Goal: Task Accomplishment & Management: Manage account settings

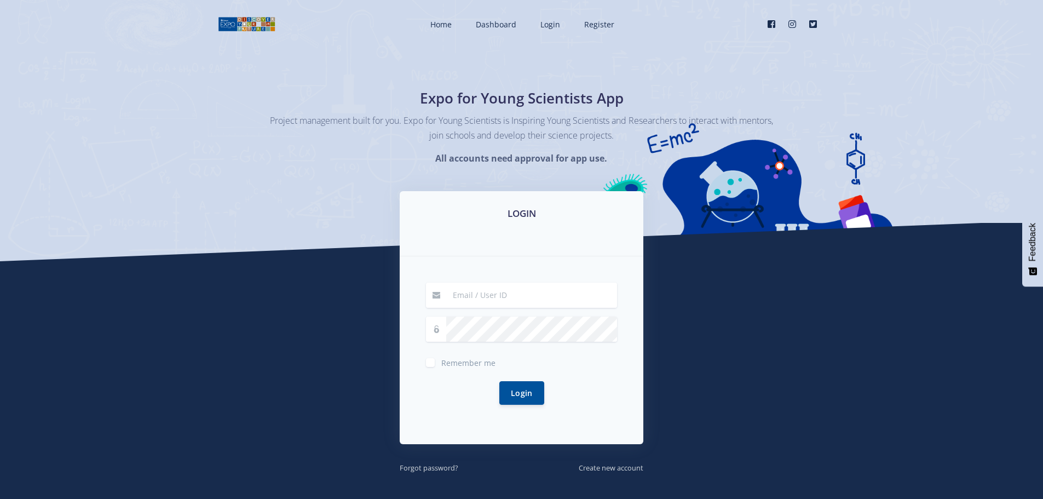
click at [515, 286] on input at bounding box center [531, 294] width 171 height 25
type input "akashneer@live.co.za"
click at [526, 391] on button "Login" at bounding box center [521, 392] width 45 height 24
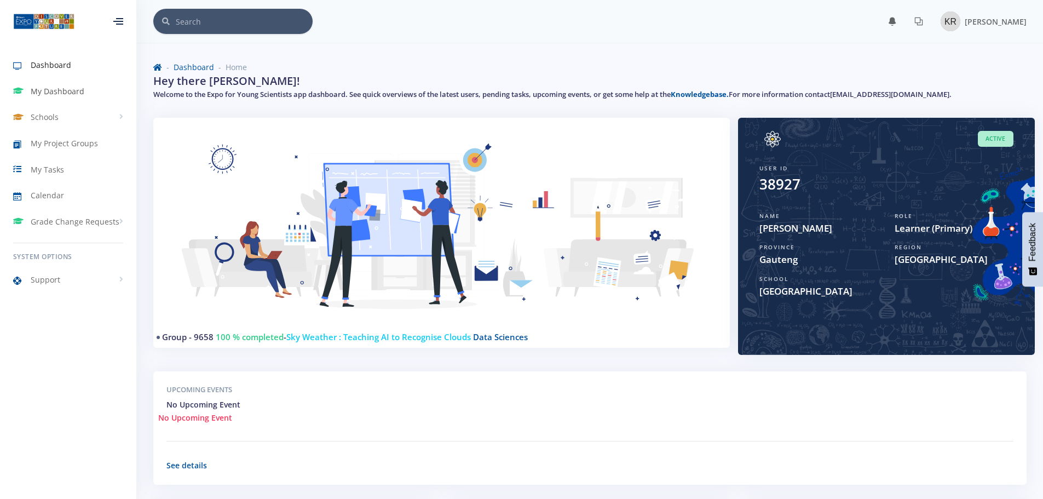
click at [51, 86] on span "My Dashboard" at bounding box center [58, 90] width 54 height 11
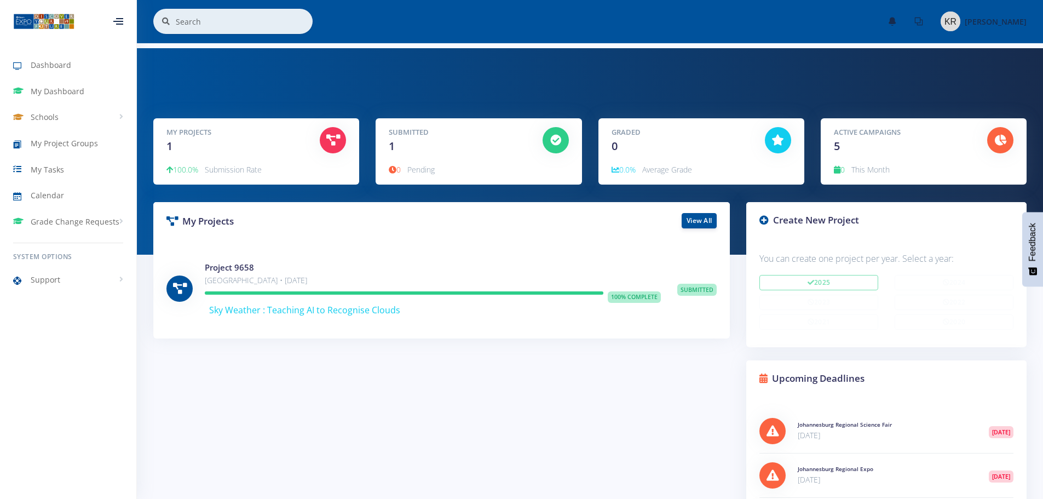
click at [416, 168] on span "Pending" at bounding box center [420, 169] width 27 height 10
click at [44, 174] on span "My Tasks" at bounding box center [47, 169] width 33 height 11
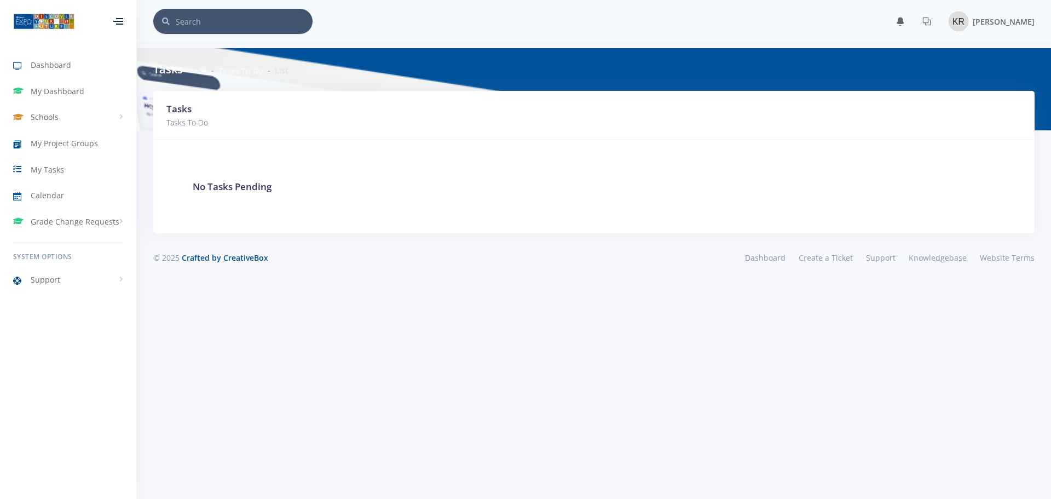
scroll to position [8, 8]
click at [65, 142] on span "My Project Groups" at bounding box center [64, 142] width 67 height 11
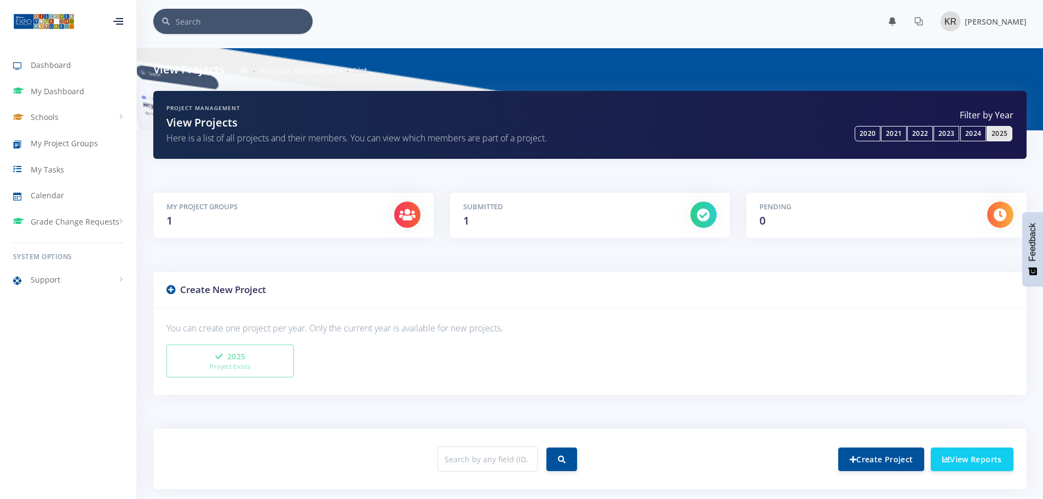
scroll to position [8, 8]
click at [966, 452] on link "View Reports" at bounding box center [972, 459] width 83 height 24
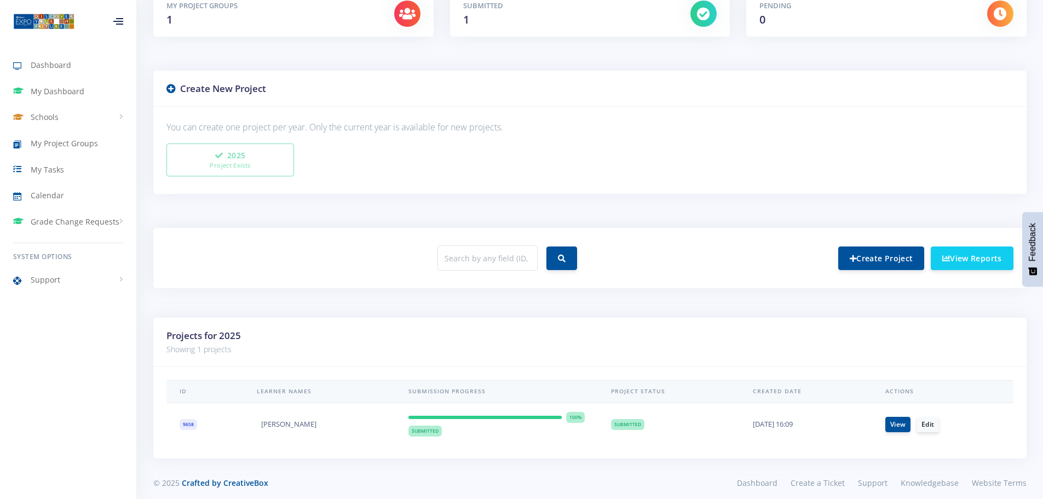
scroll to position [279, 0]
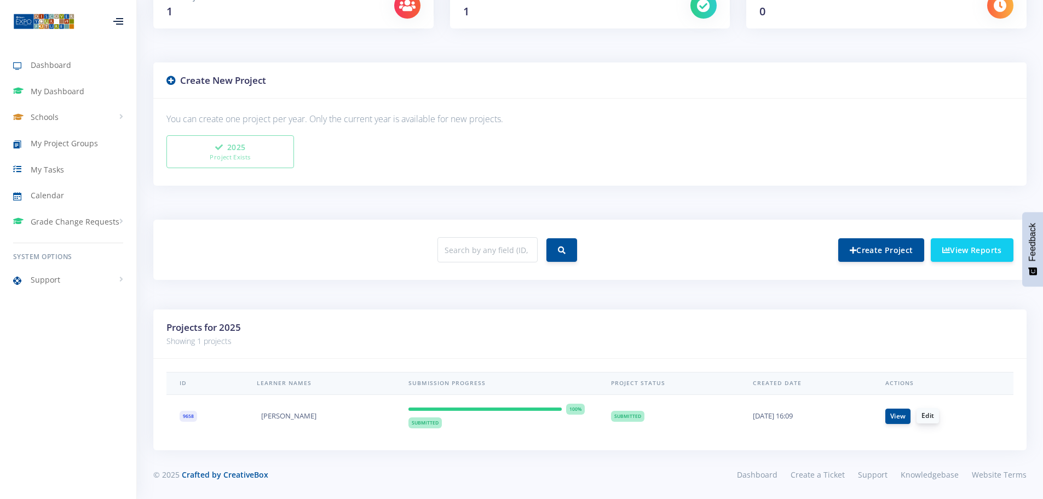
click at [930, 415] on link "Edit" at bounding box center [927, 415] width 22 height 15
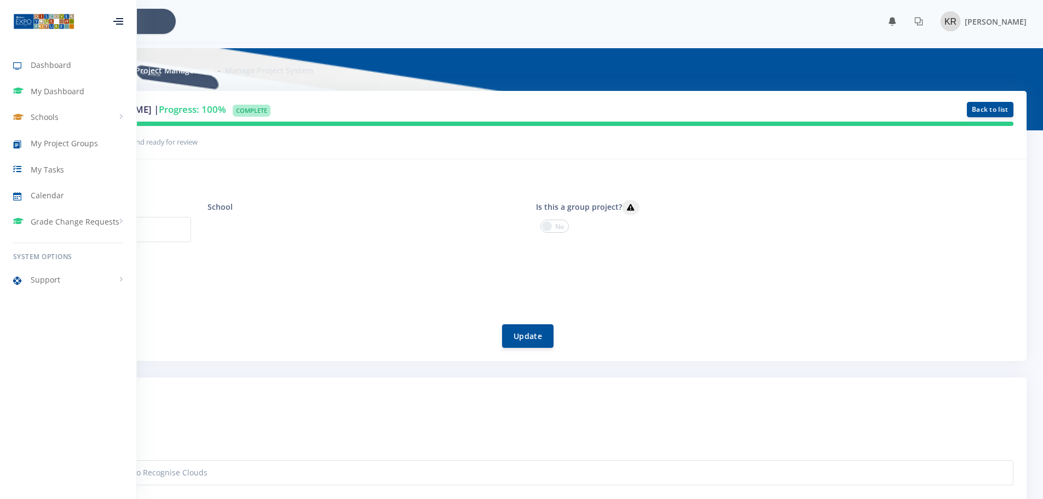
scroll to position [8, 8]
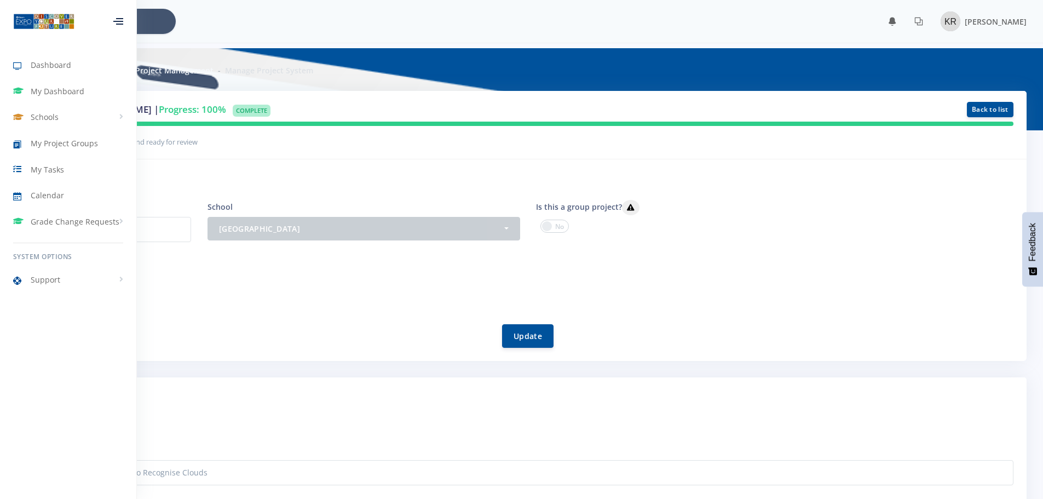
click at [690, 309] on form "Project System ID 9658 School - Nizamiye Primary & High School Nizamiye Primary…" at bounding box center [528, 274] width 971 height 148
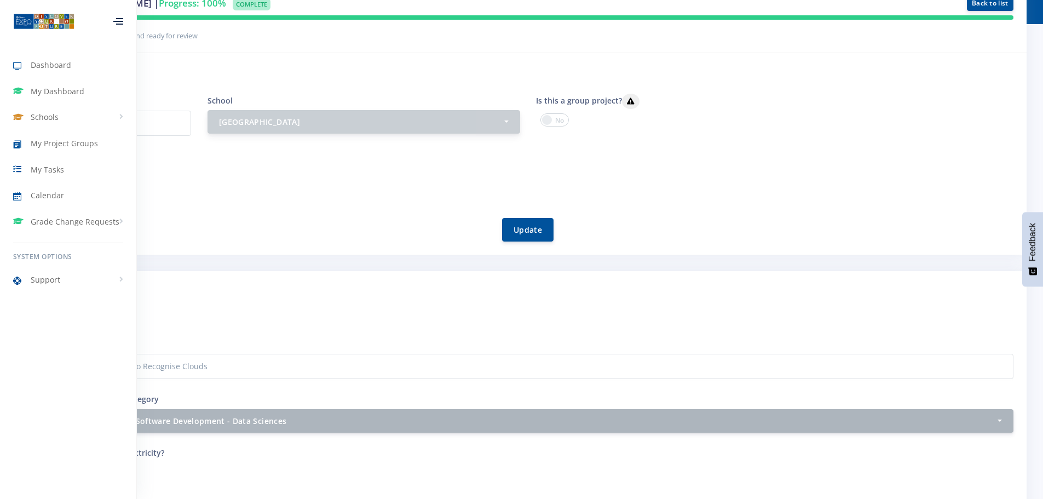
scroll to position [109, 0]
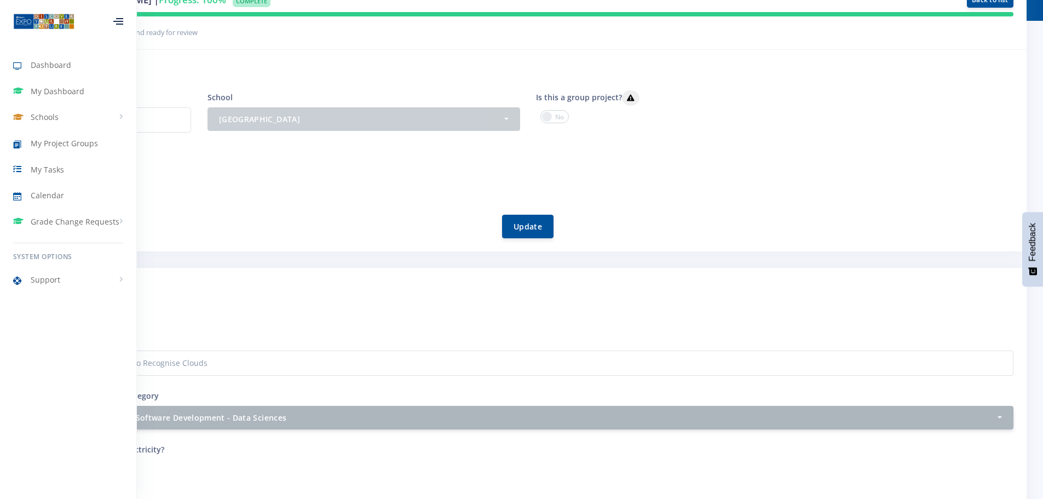
click at [121, 19] on div at bounding box center [118, 21] width 10 height 7
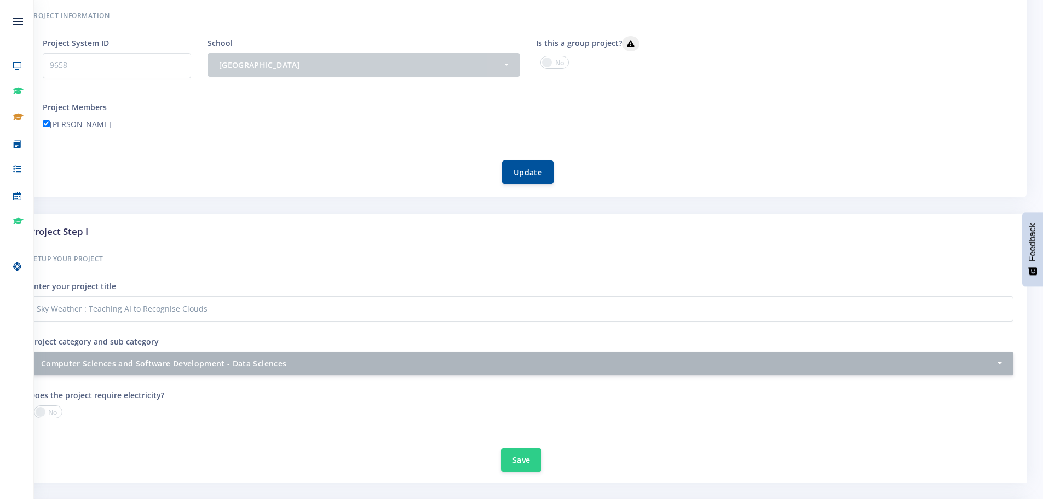
scroll to position [164, 0]
click at [530, 172] on button "Update" at bounding box center [527, 171] width 51 height 24
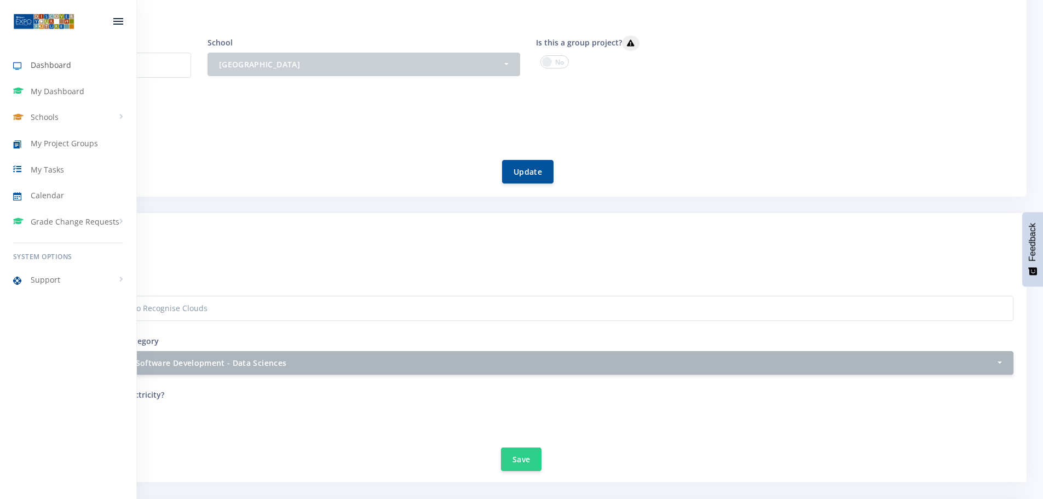
click at [50, 67] on span "Dashboard" at bounding box center [51, 64] width 41 height 11
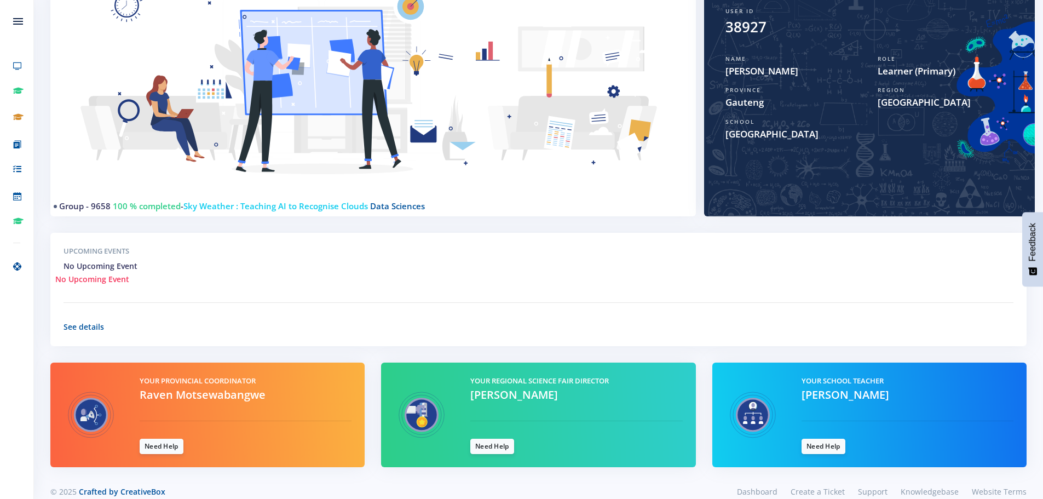
scroll to position [174, 0]
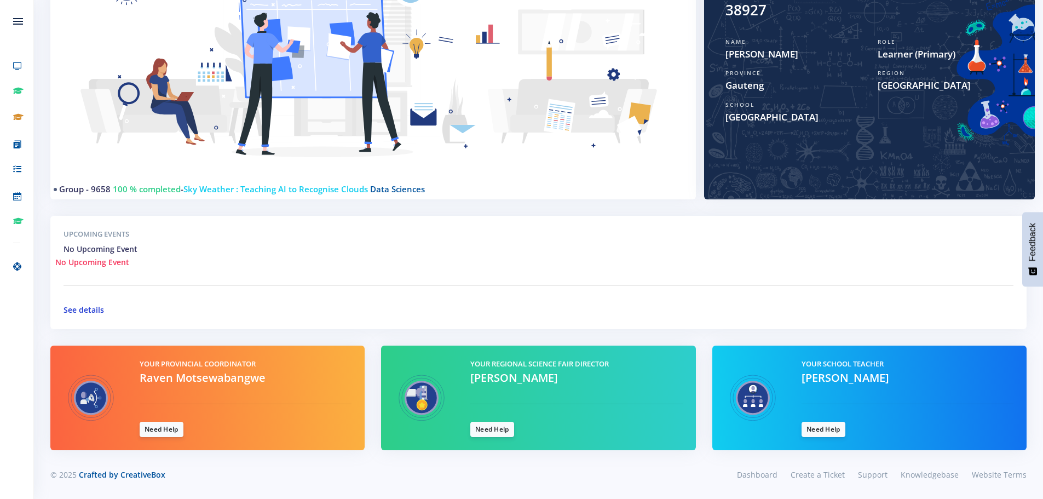
click at [79, 311] on link "See details" at bounding box center [84, 309] width 41 height 10
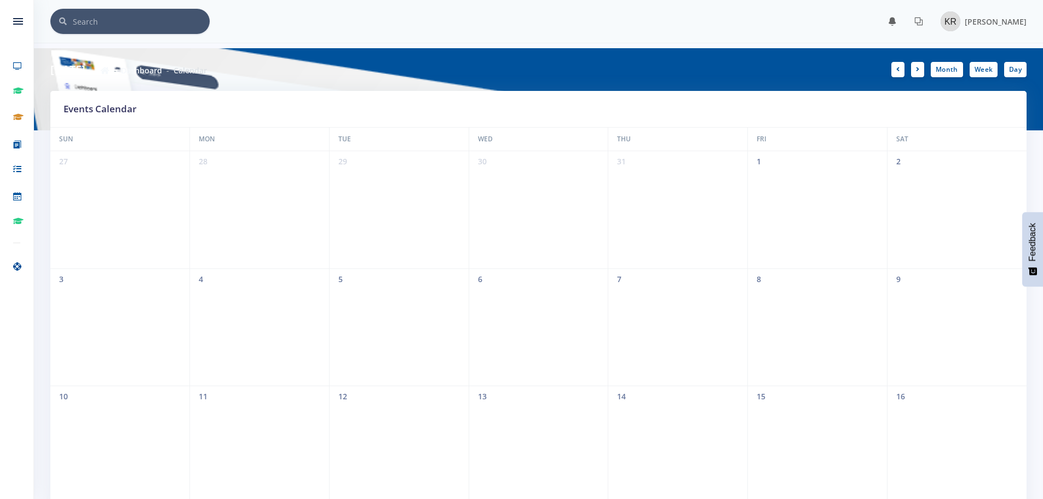
scroll to position [8, 8]
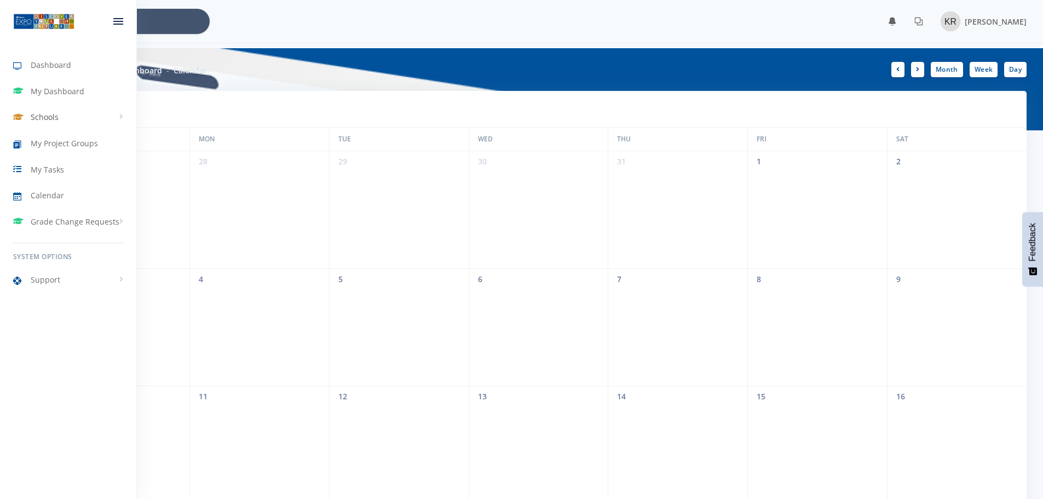
click at [120, 117] on link "Schools" at bounding box center [68, 117] width 136 height 25
click at [63, 157] on link "[GEOGRAPHIC_DATA]" at bounding box center [68, 157] width 136 height 19
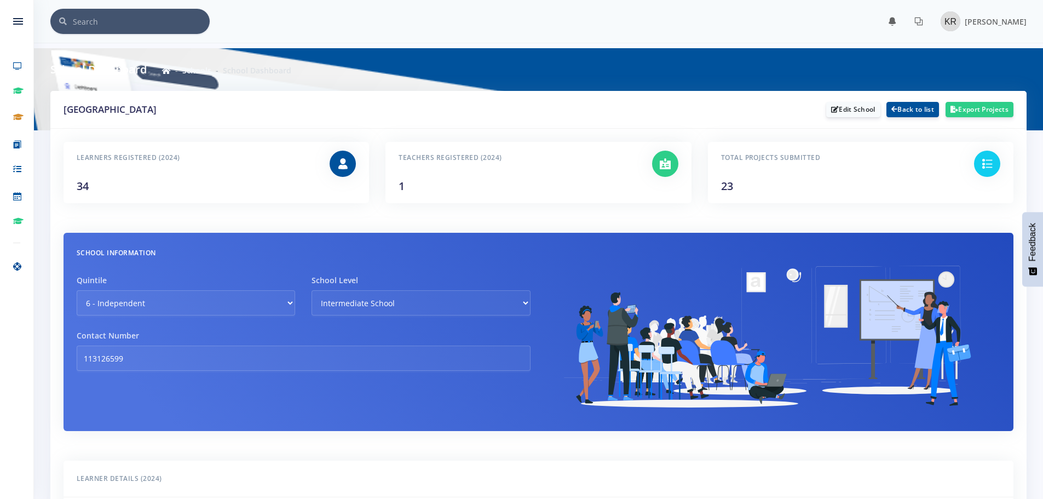
scroll to position [8, 8]
click at [989, 163] on icon at bounding box center [987, 160] width 11 height 11
click at [982, 158] on icon at bounding box center [987, 160] width 11 height 11
click at [757, 158] on h6 "Total Projects Submitted" at bounding box center [839, 155] width 236 height 14
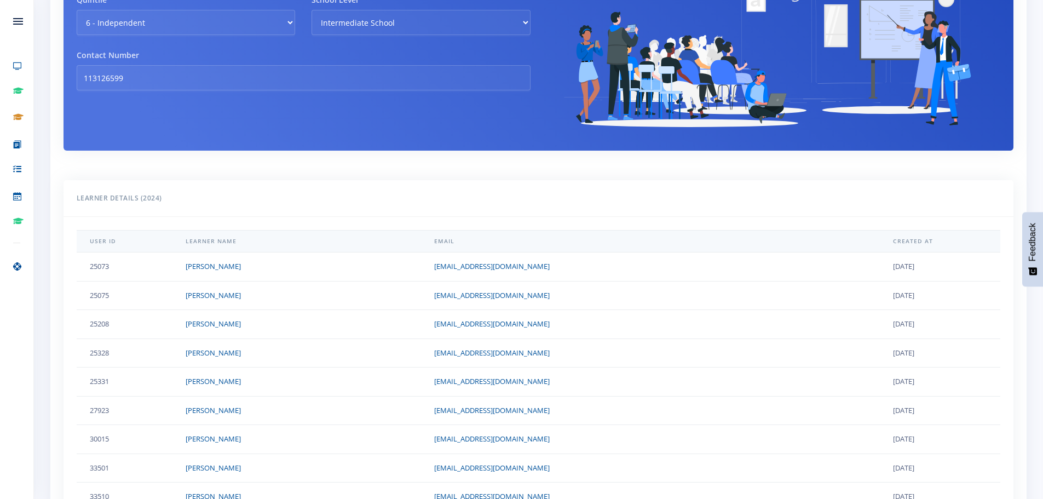
scroll to position [55, 0]
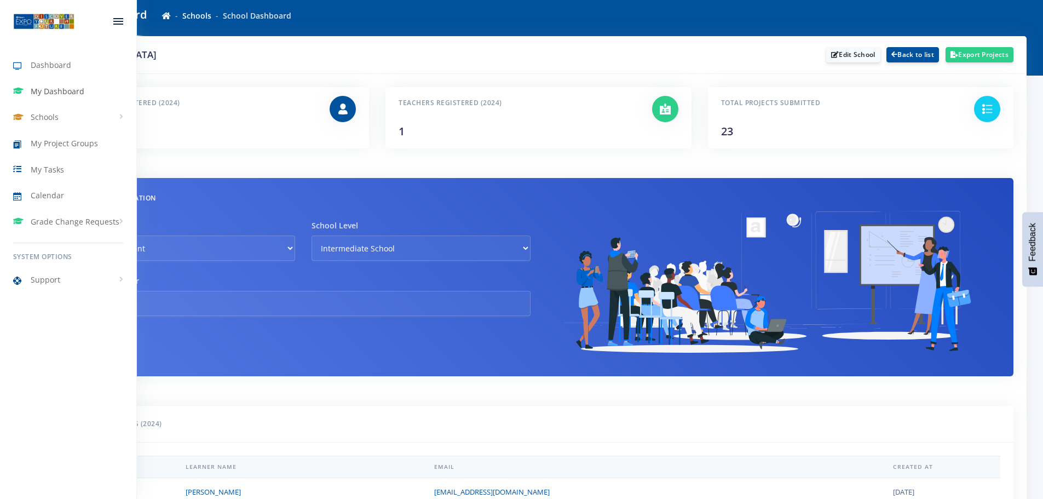
click at [44, 87] on span "My Dashboard" at bounding box center [58, 90] width 54 height 11
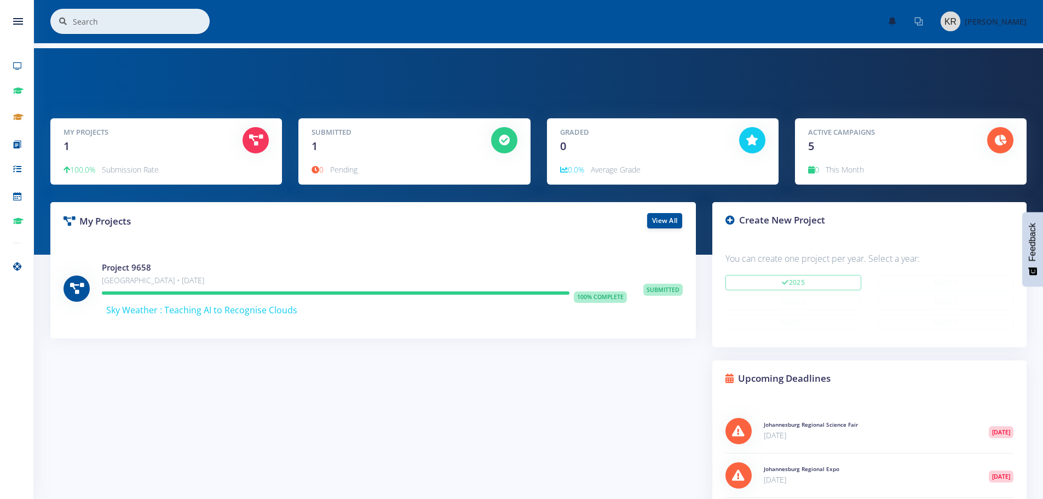
click at [914, 21] on icon at bounding box center [918, 21] width 9 height 9
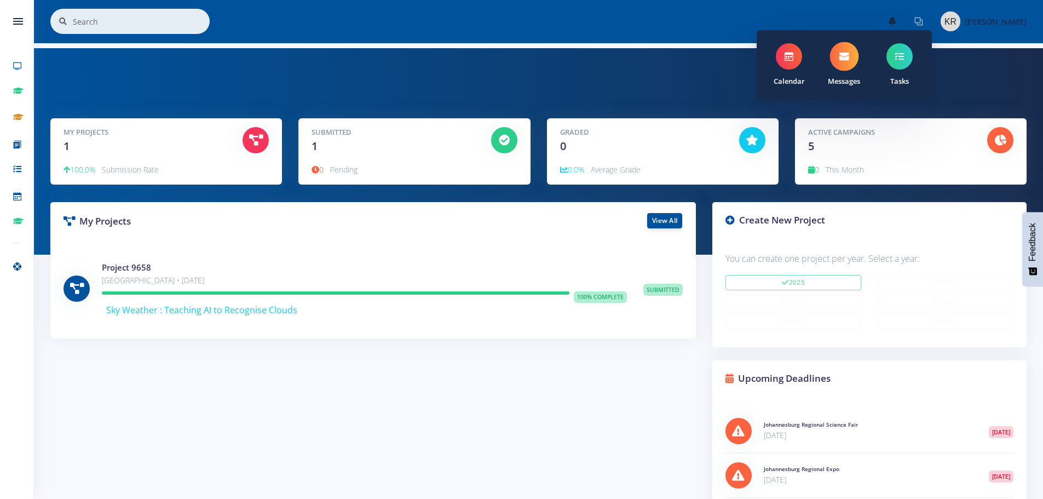
click at [839, 57] on icon at bounding box center [844, 56] width 10 height 10
